Goal: Subscribe to service/newsletter

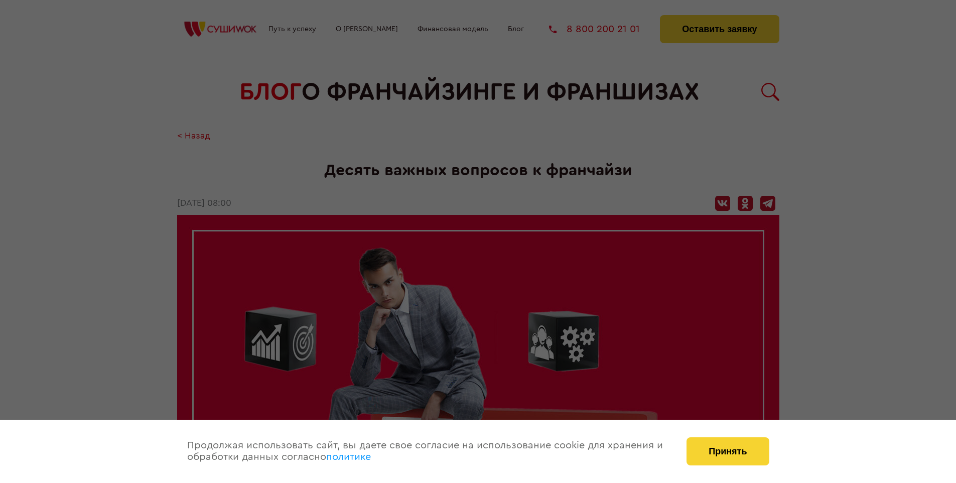
scroll to position [1709, 0]
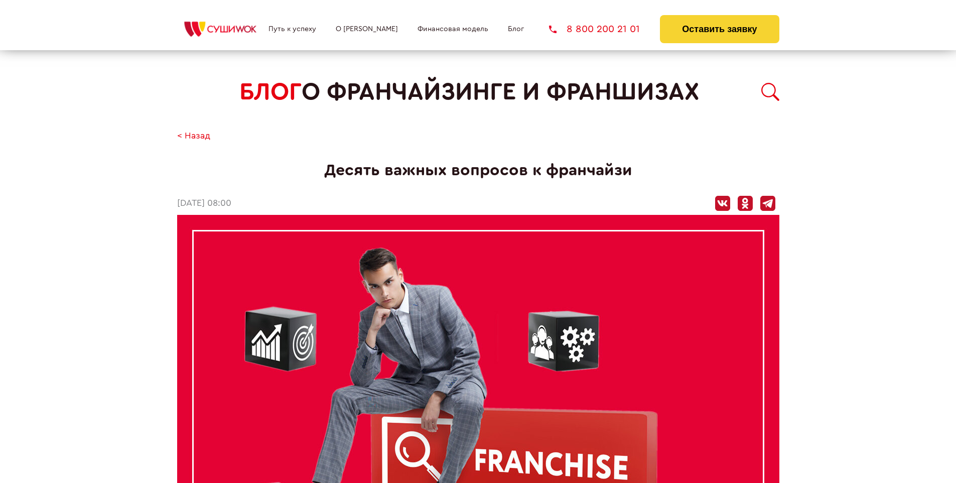
scroll to position [1709, 0]
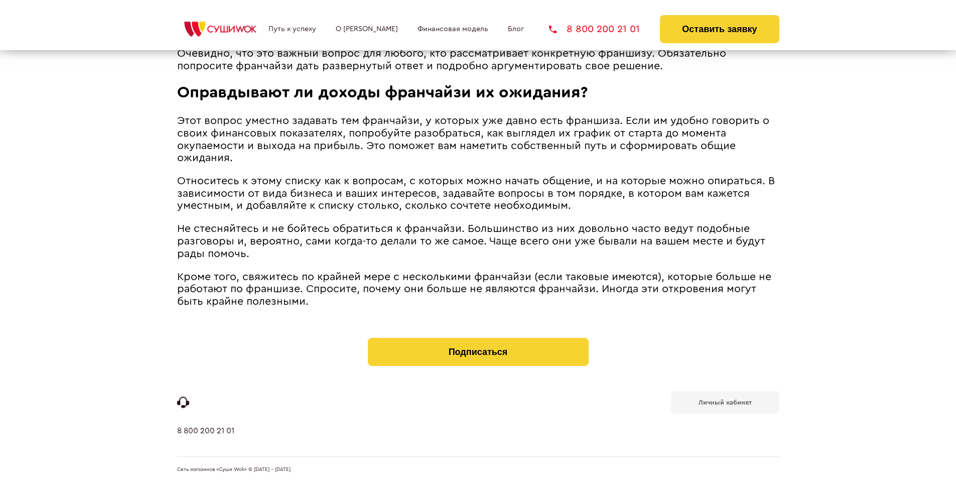
click at [725, 402] on b "Личный кабинет" at bounding box center [725, 402] width 53 height 7
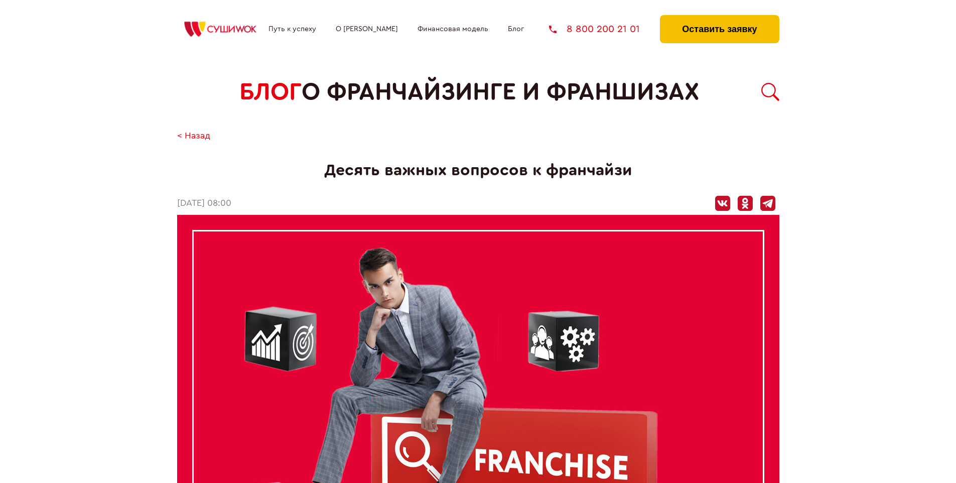
click at [719, 18] on button "Оставить заявку" at bounding box center [719, 29] width 119 height 28
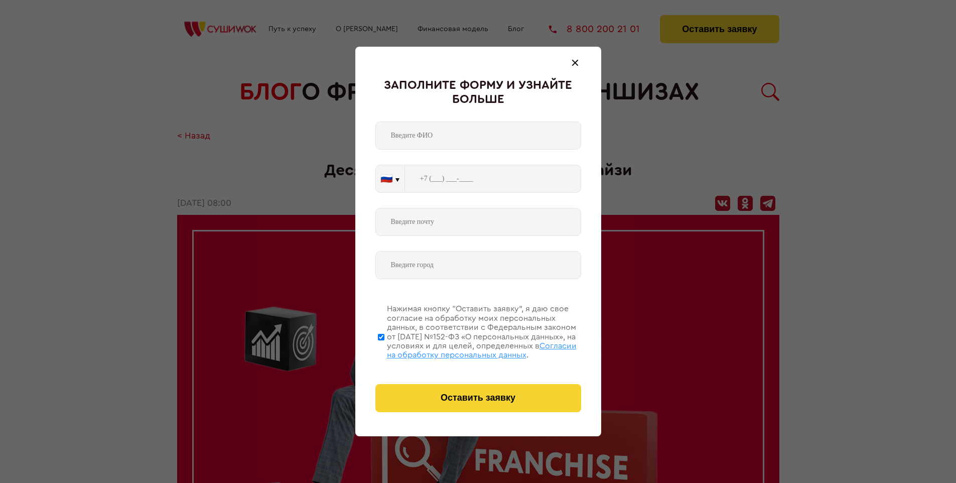
click at [465, 349] on span "Согласии на обработку персональных данных" at bounding box center [482, 350] width 190 height 17
click at [385, 349] on input "Нажимая кнопку “Оставить заявку”, я даю свое согласие на обработку моих персона…" at bounding box center [381, 337] width 7 height 80
checkbox input "false"
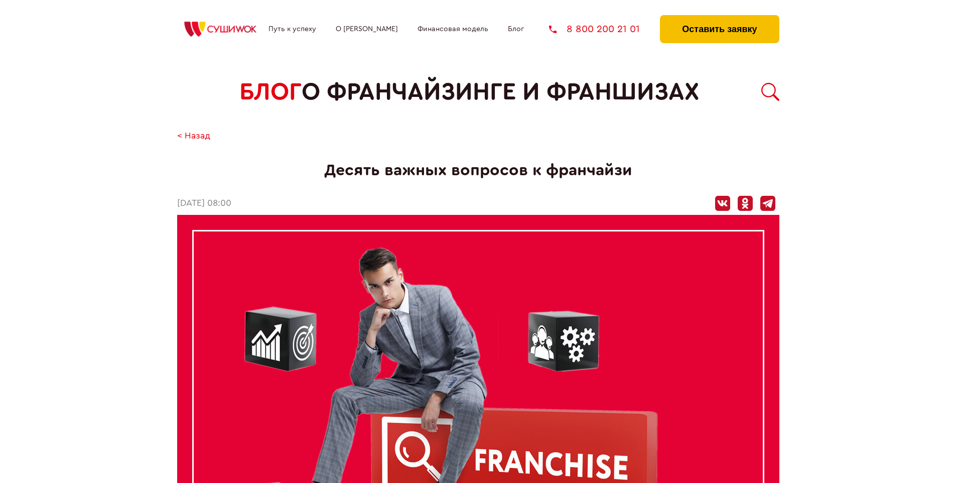
click at [719, 18] on button "Оставить заявку" at bounding box center [719, 29] width 119 height 28
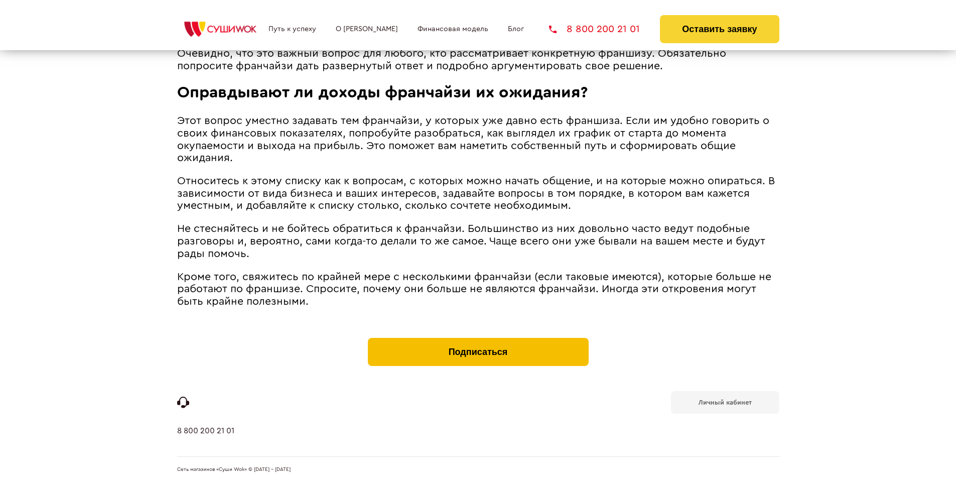
click at [478, 340] on button "Подписаться" at bounding box center [478, 352] width 221 height 28
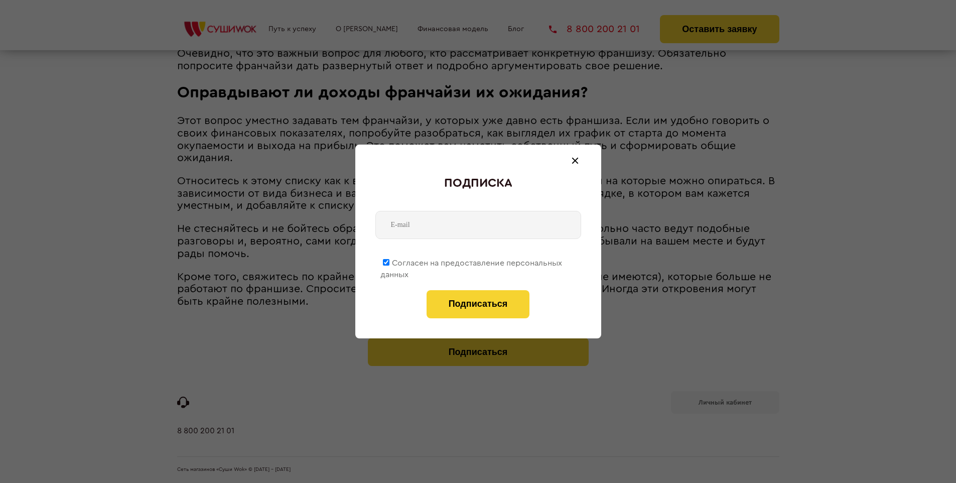
click at [472, 261] on span "Согласен на предоставление персональных данных" at bounding box center [472, 269] width 182 height 20
click at [390, 261] on input "Согласен на предоставление персональных данных" at bounding box center [386, 262] width 7 height 7
checkbox input "false"
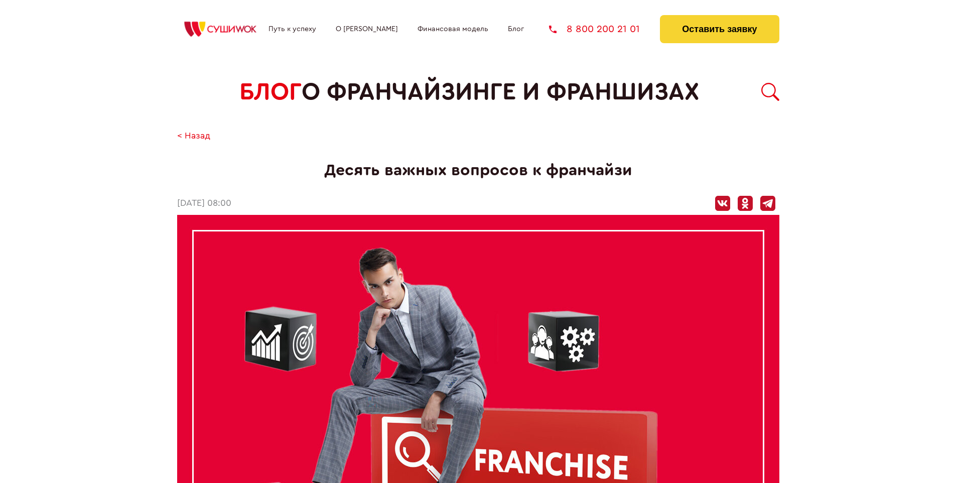
scroll to position [1709, 0]
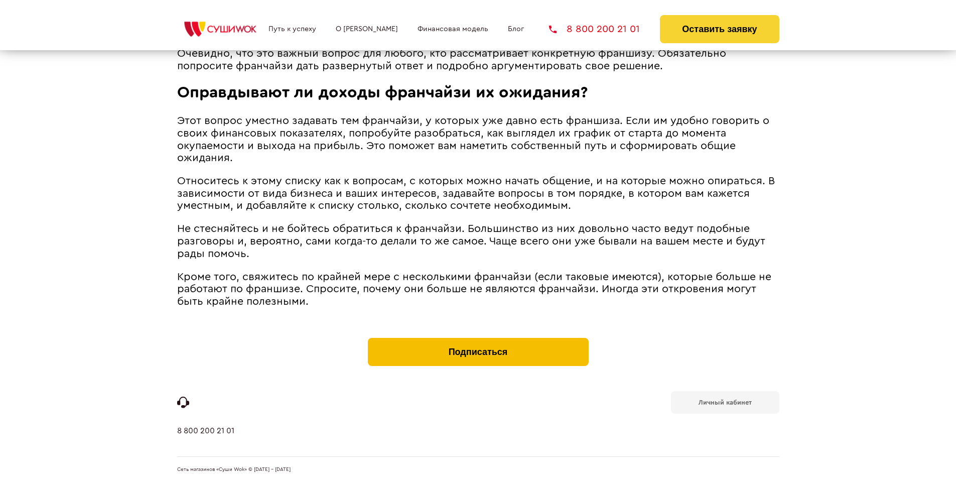
click at [478, 340] on button "Подписаться" at bounding box center [478, 352] width 221 height 28
